Goal: Download file/media

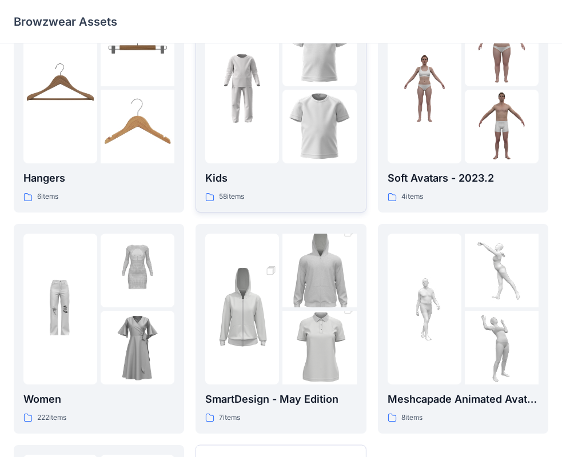
scroll to position [57, 0]
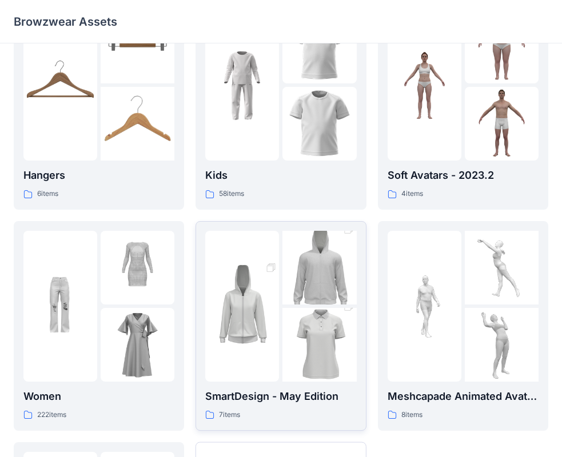
click at [305, 271] on img at bounding box center [319, 268] width 74 height 111
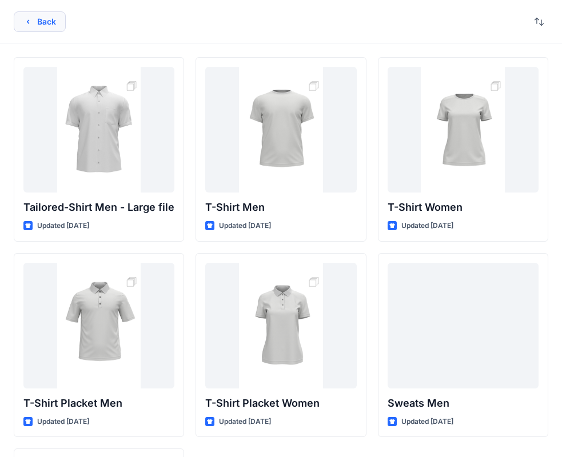
click at [45, 20] on button "Back" at bounding box center [40, 21] width 52 height 21
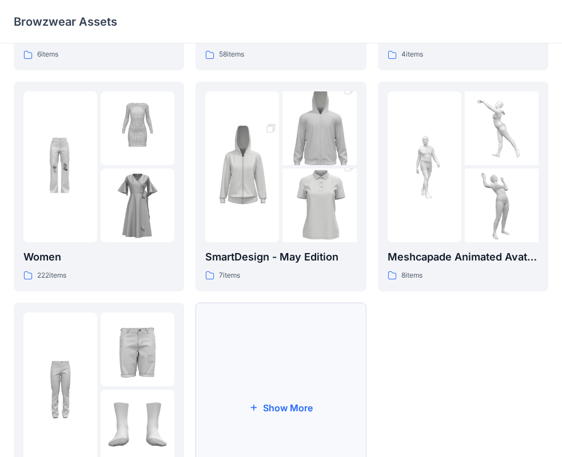
scroll to position [284, 0]
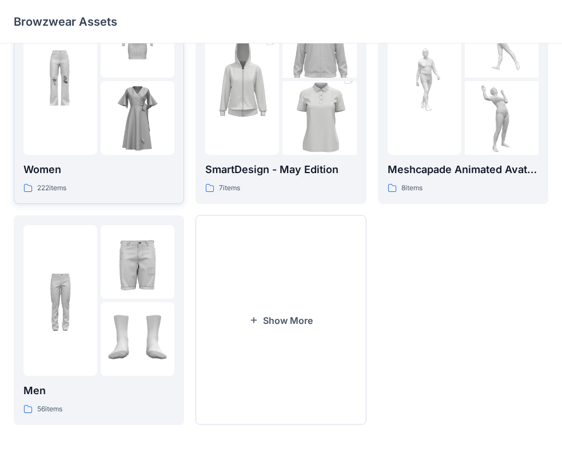
click at [112, 130] on img at bounding box center [138, 118] width 74 height 74
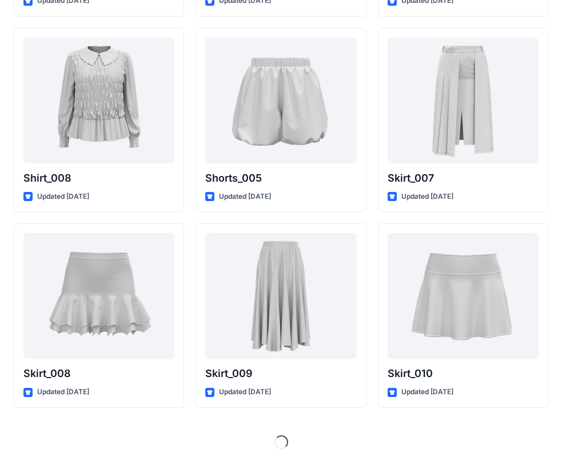
scroll to position [3559, 0]
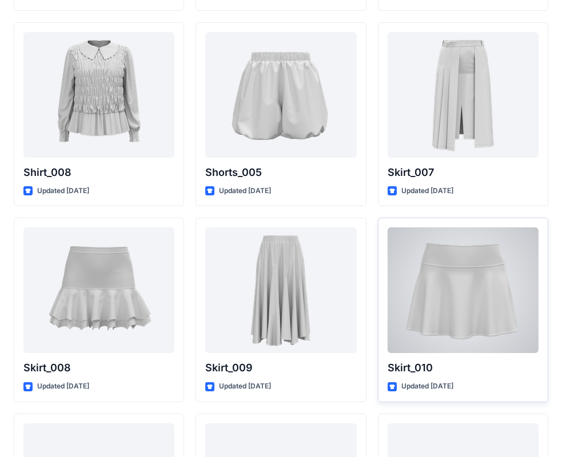
click at [461, 296] on div at bounding box center [462, 290] width 151 height 126
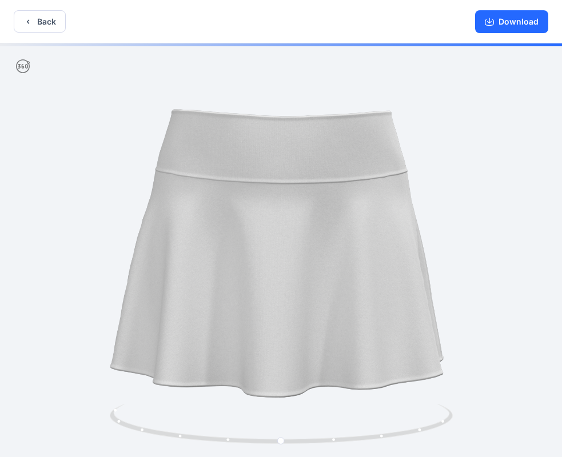
click at [495, 34] on div "Download" at bounding box center [511, 21] width 101 height 43
click at [500, 26] on button "Download" at bounding box center [511, 21] width 73 height 23
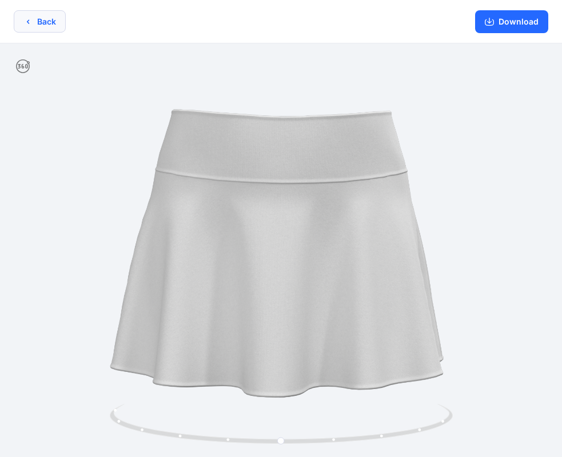
click at [38, 20] on button "Back" at bounding box center [40, 21] width 52 height 22
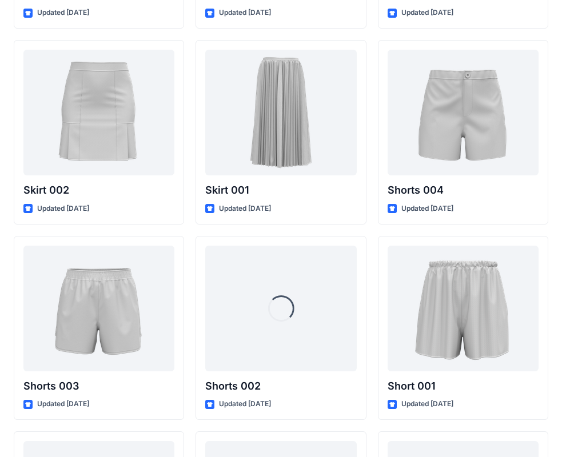
scroll to position [6136, 0]
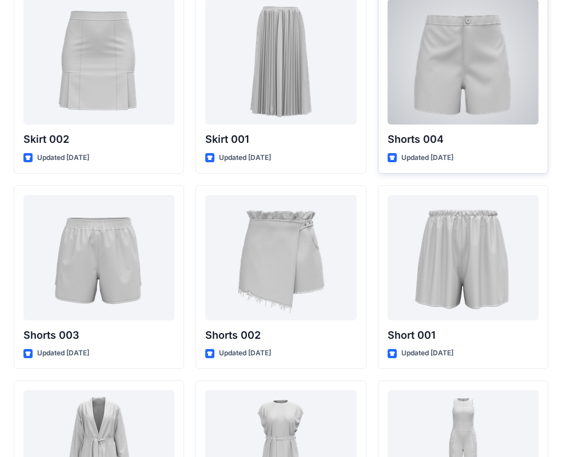
click at [455, 86] on div at bounding box center [462, 62] width 151 height 126
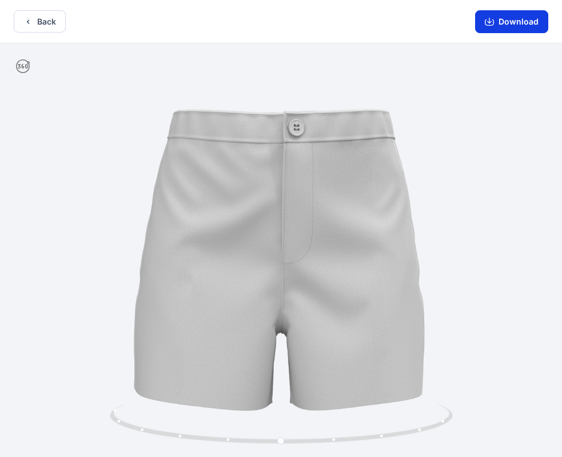
click at [509, 10] on button "Download" at bounding box center [511, 21] width 73 height 23
click at [47, 27] on button "Back" at bounding box center [40, 21] width 52 height 22
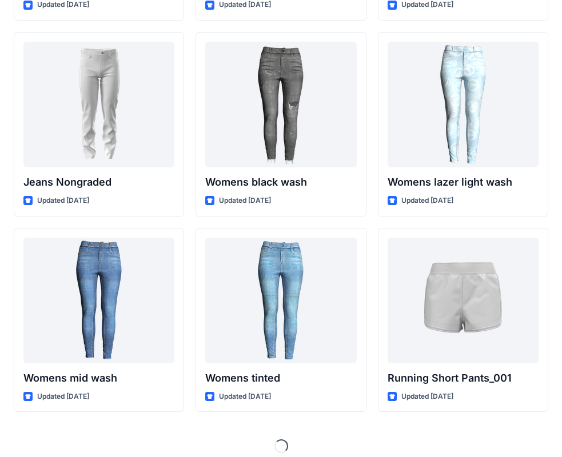
scroll to position [8257, 0]
